Goal: Find specific page/section

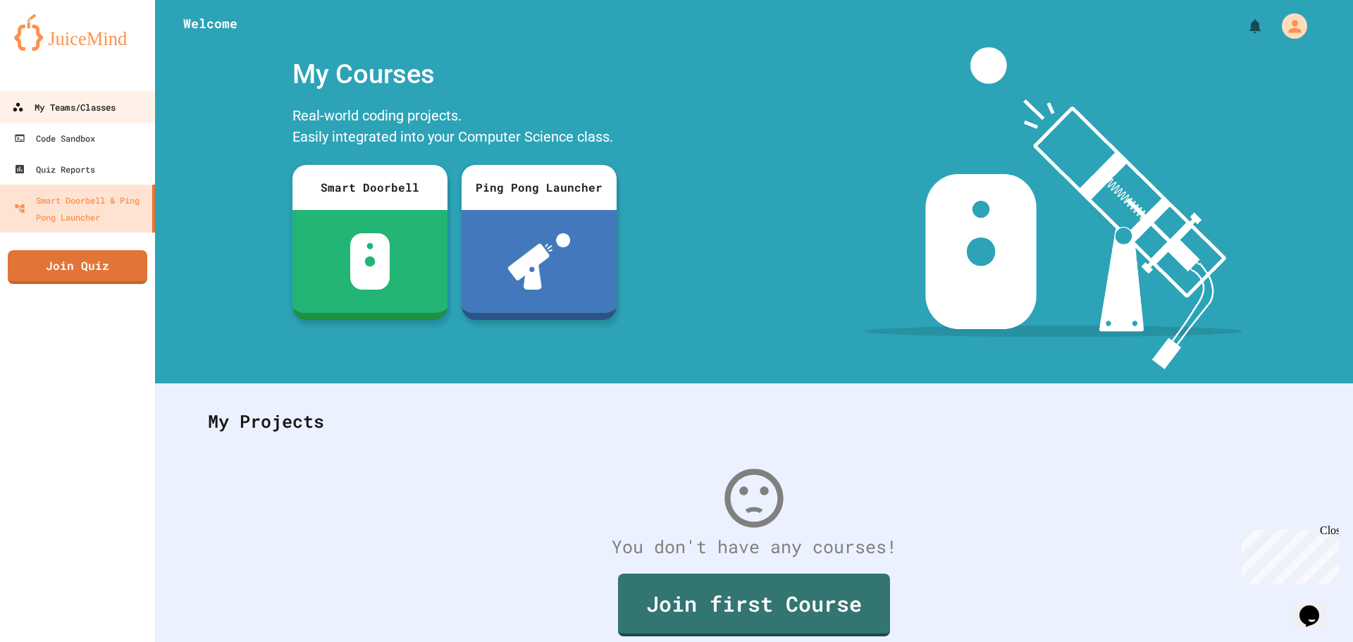
click at [72, 111] on div "My Teams/Classes" at bounding box center [64, 108] width 104 height 18
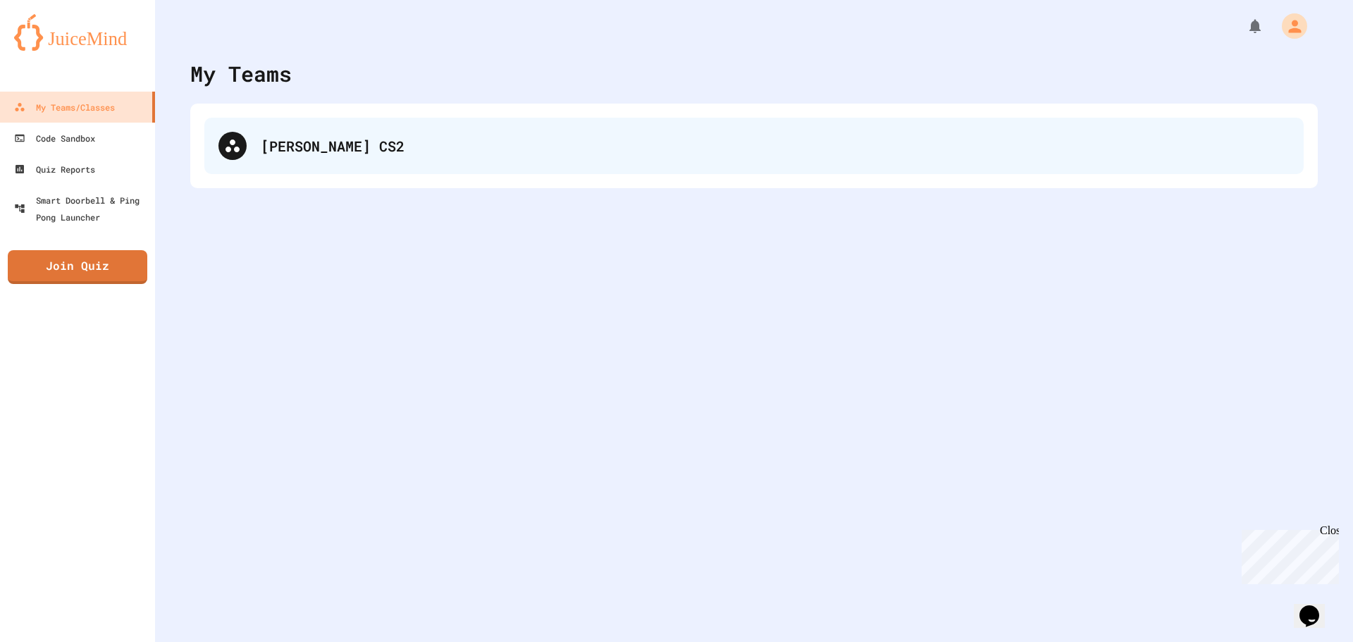
click at [287, 127] on div "[PERSON_NAME] CS2" at bounding box center [753, 146] width 1099 height 56
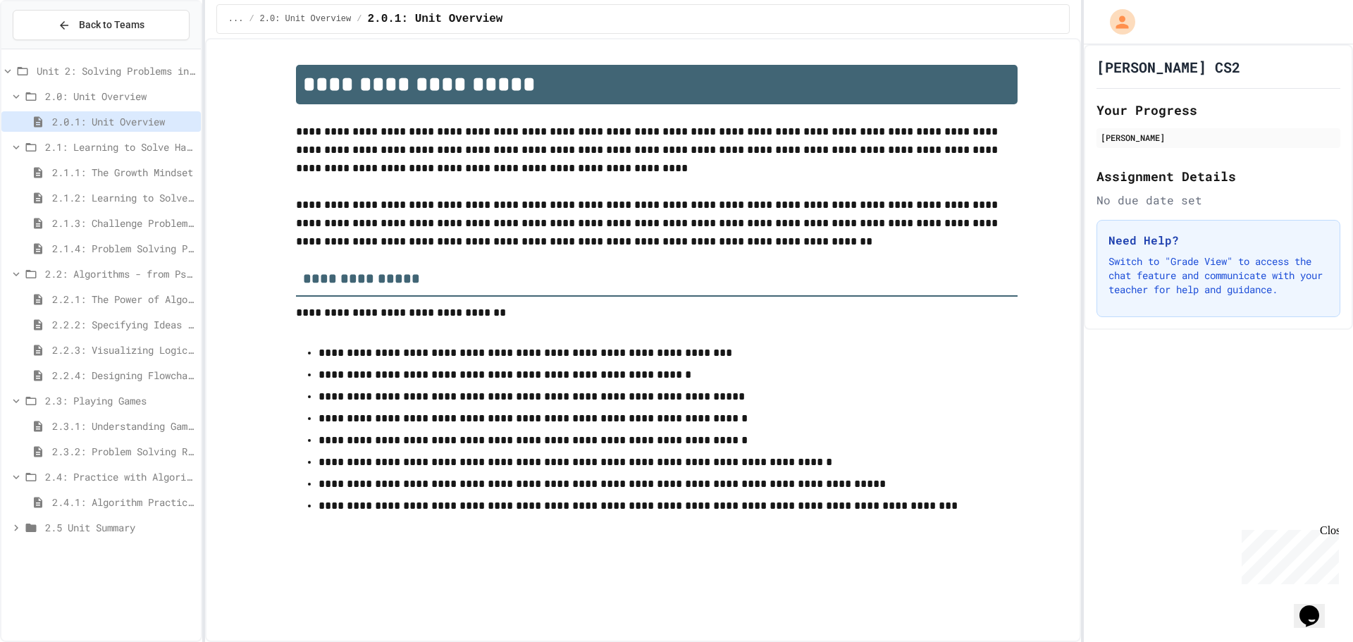
click at [119, 506] on span "2.4.1: Algorithm Practice Exercises" at bounding box center [123, 502] width 143 height 15
